Goal: Information Seeking & Learning: Learn about a topic

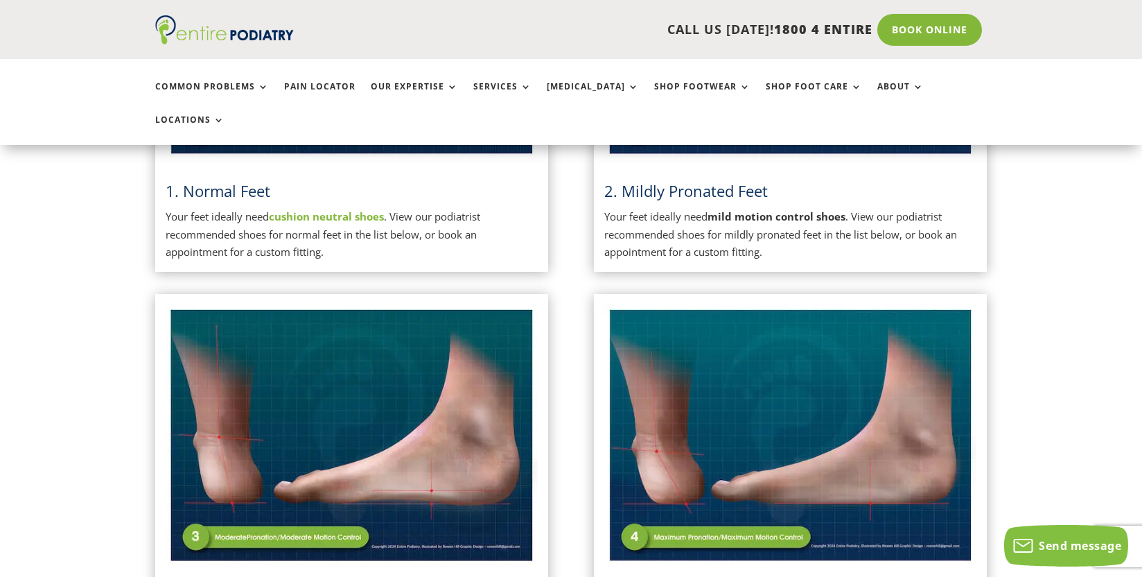
scroll to position [680, 0]
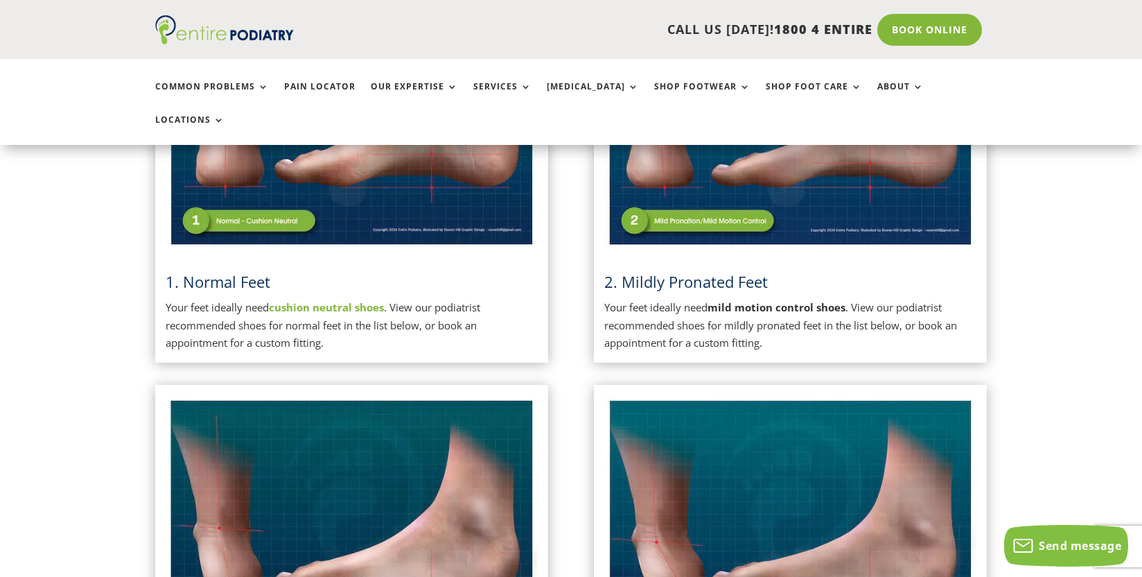
drag, startPoint x: 1144, startPoint y: 24, endPoint x: 1139, endPoint y: 46, distance: 22.9
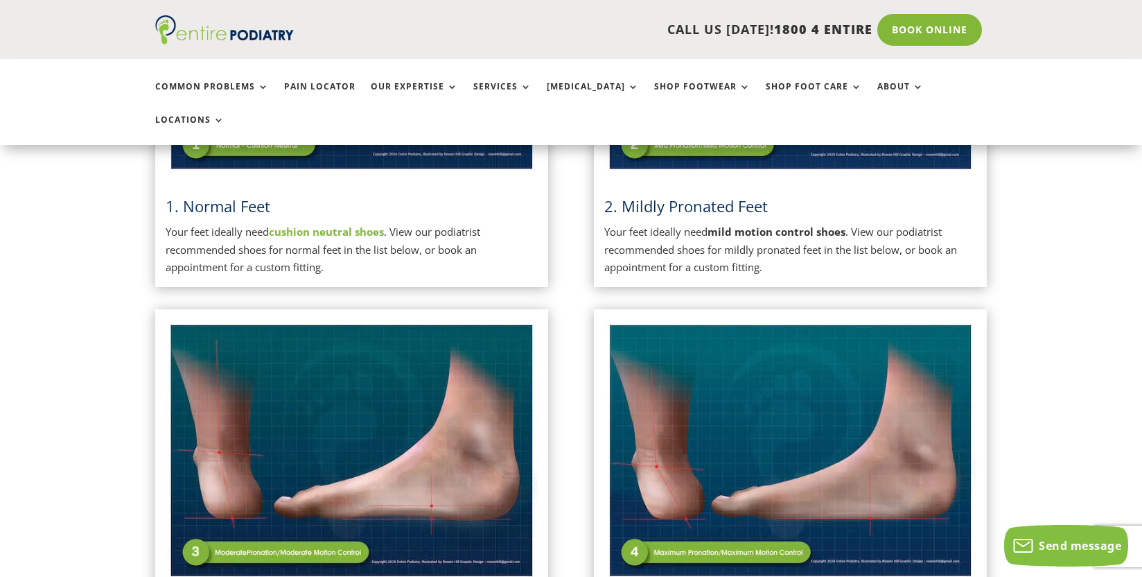
scroll to position [378, 0]
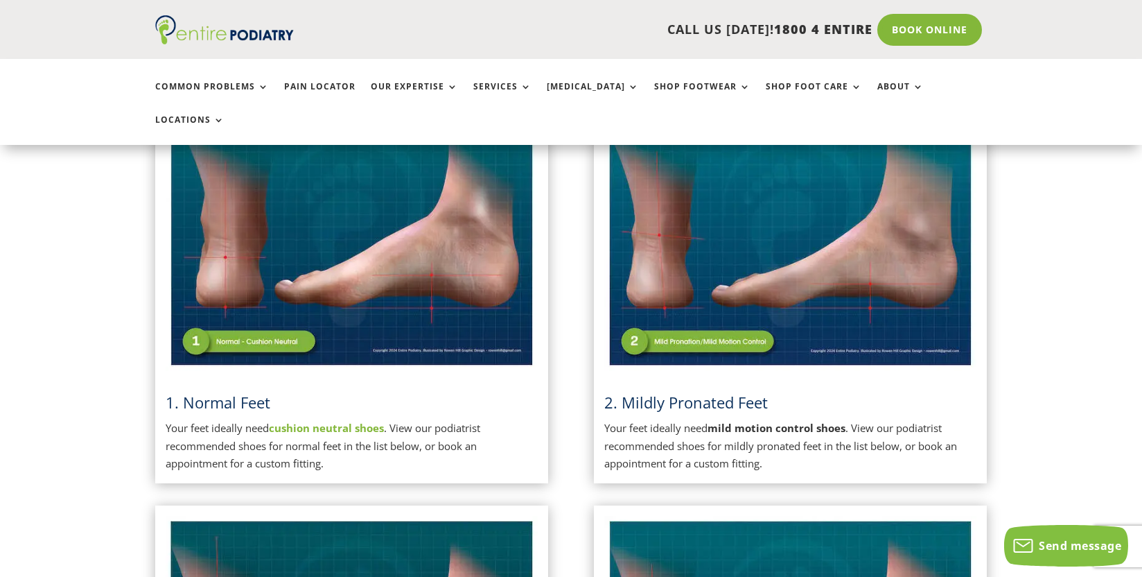
click at [694, 310] on img at bounding box center [790, 239] width 372 height 263
drag, startPoint x: 710, startPoint y: 373, endPoint x: 702, endPoint y: 356, distance: 18.9
click at [708, 392] on span "2. Mildly Pronated Feet" at bounding box center [686, 402] width 164 height 21
click at [690, 304] on img at bounding box center [790, 239] width 372 height 263
click at [742, 213] on img at bounding box center [790, 239] width 372 height 263
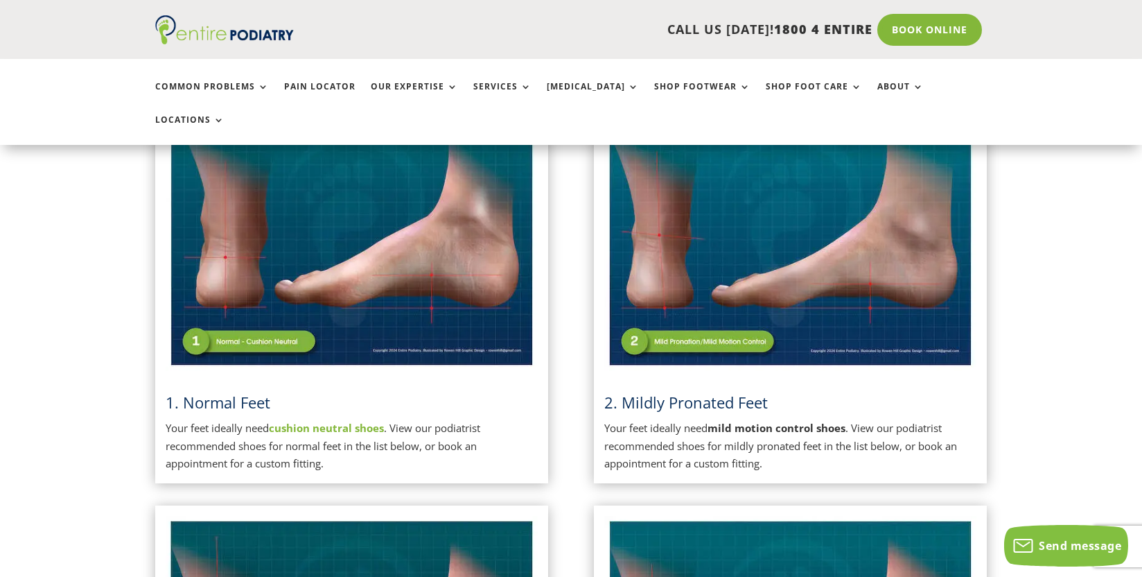
click at [741, 213] on img at bounding box center [790, 239] width 372 height 263
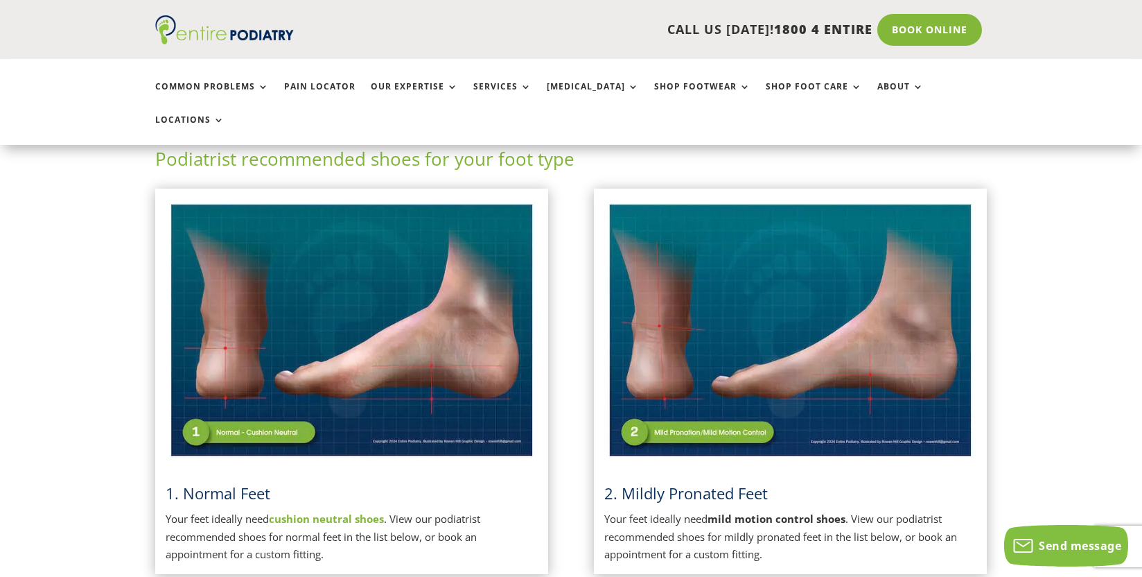
scroll to position [136, 0]
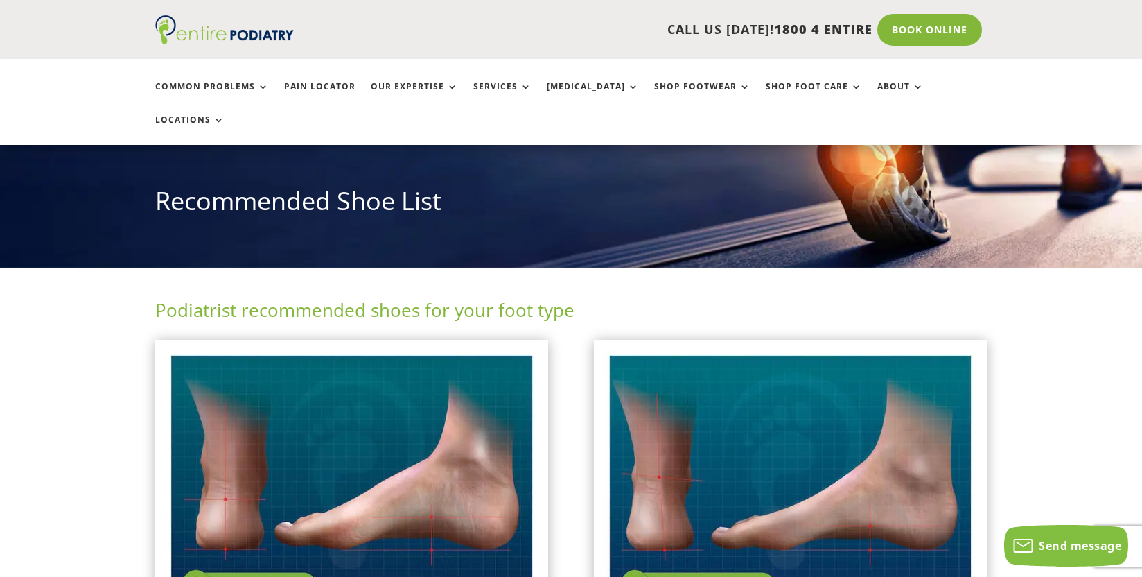
click at [825, 473] on img at bounding box center [790, 481] width 372 height 263
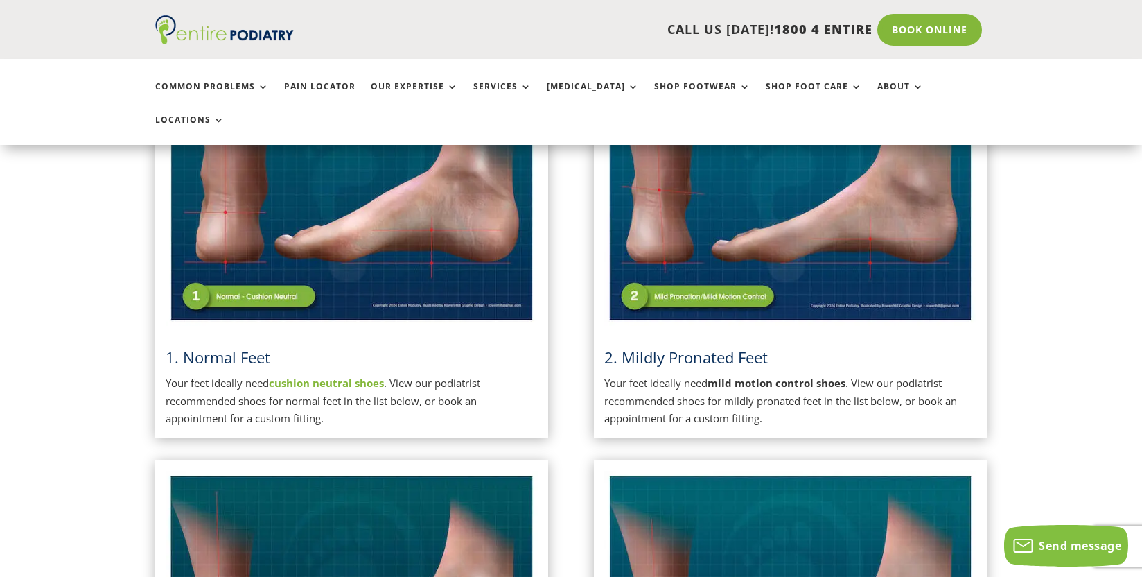
scroll to position [483, 0]
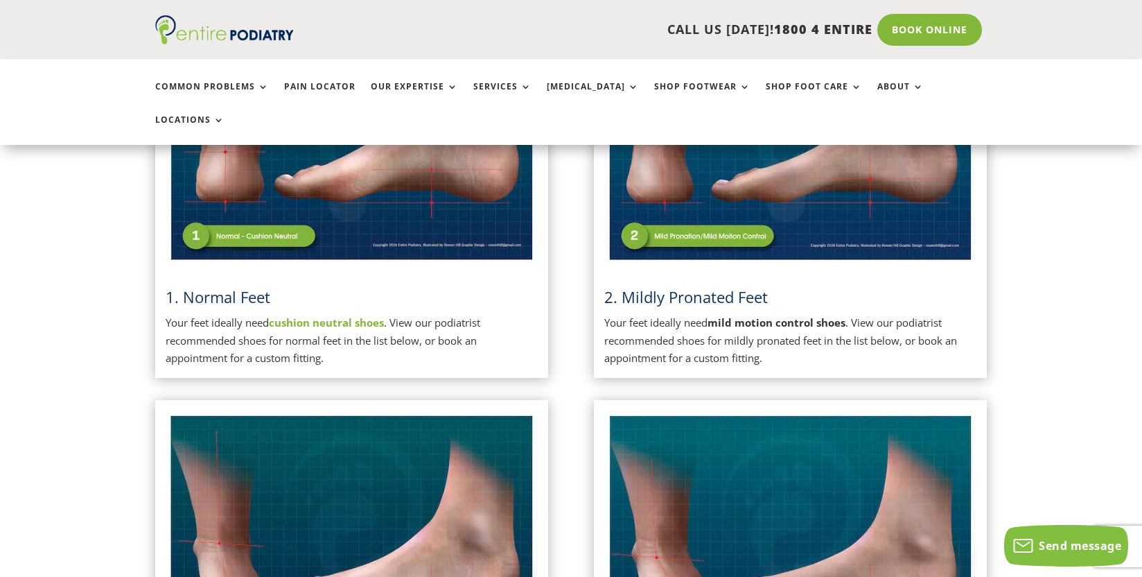
drag, startPoint x: 634, startPoint y: 201, endPoint x: 608, endPoint y: 274, distance: 78.0
click at [633, 202] on img at bounding box center [790, 134] width 372 height 263
click at [609, 286] on span "2. Mildly Pronated Feet" at bounding box center [686, 296] width 164 height 21
click at [758, 315] on strong "mild motion control shoes" at bounding box center [777, 322] width 138 height 14
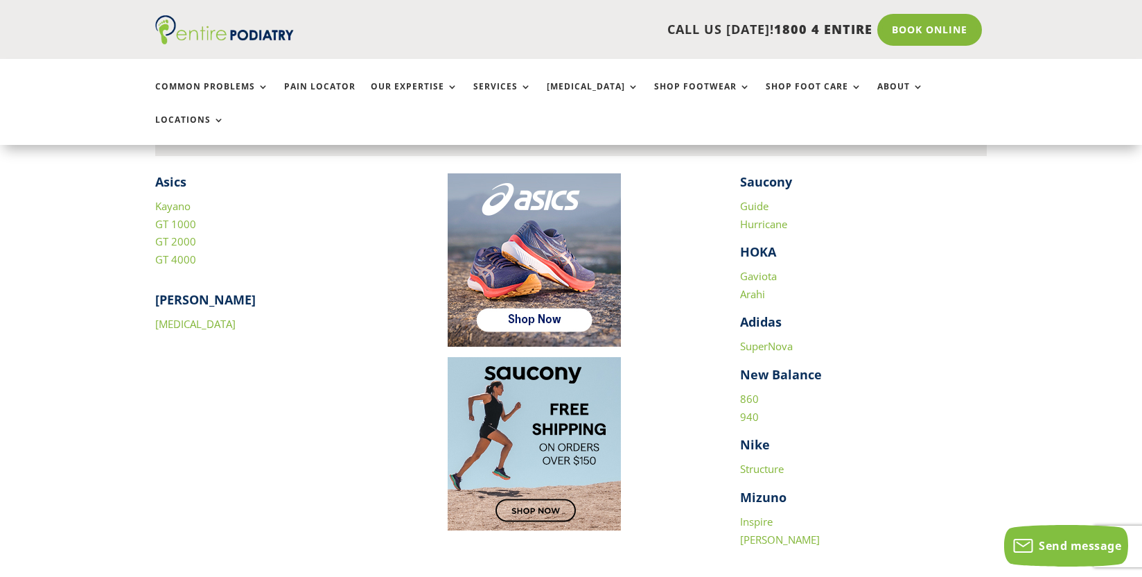
scroll to position [1964, 0]
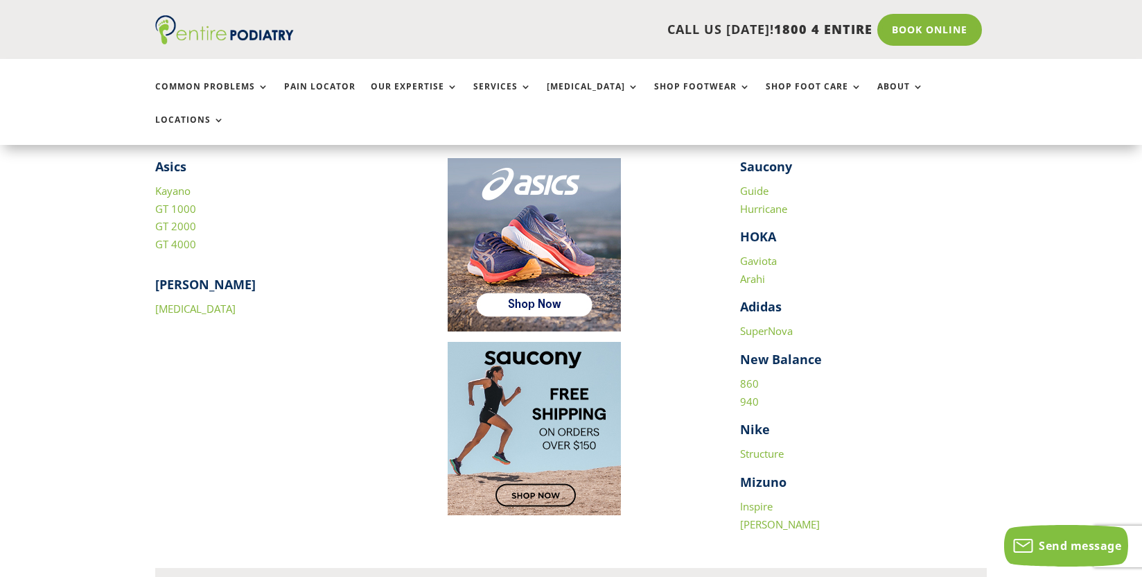
click at [543, 274] on img at bounding box center [534, 244] width 173 height 173
